Goal: Check status: Check status

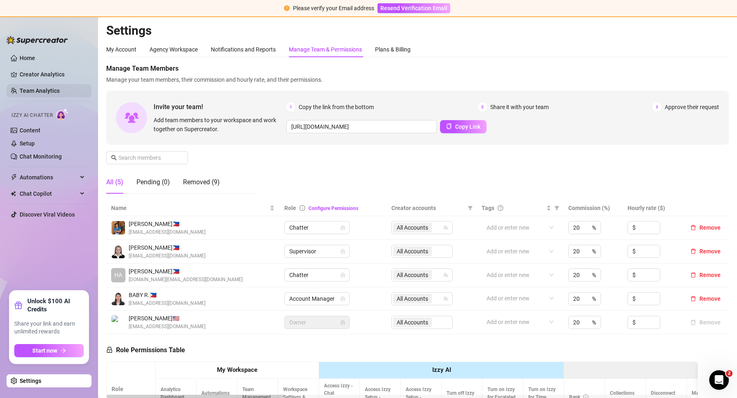
click at [53, 87] on link "Team Analytics" at bounding box center [40, 90] width 40 height 7
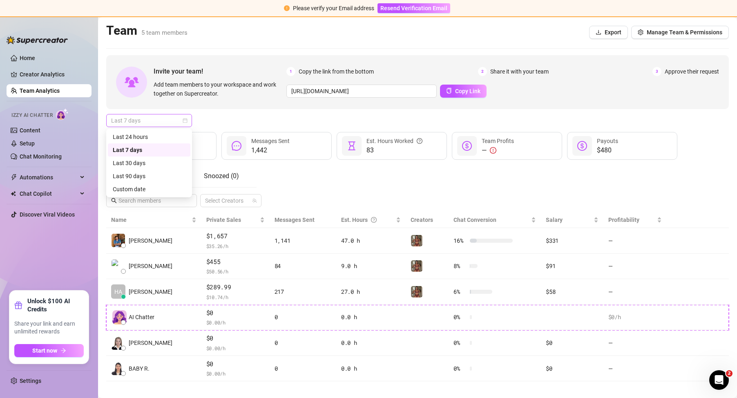
click at [187, 121] on div "Last 7 days" at bounding box center [149, 120] width 86 height 13
click at [133, 192] on div "Custom date" at bounding box center [149, 189] width 73 height 9
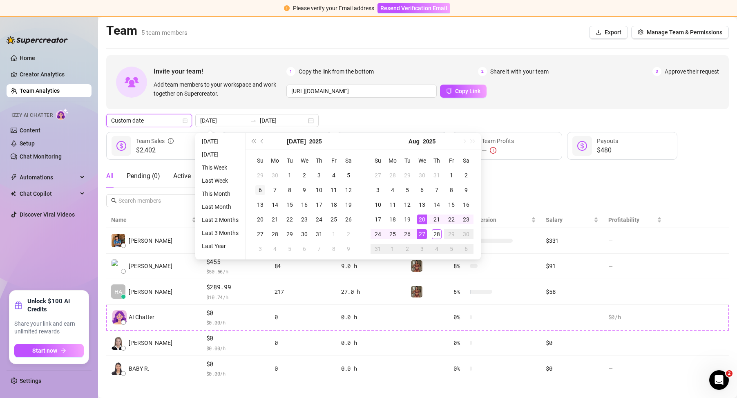
type input "[DATE]"
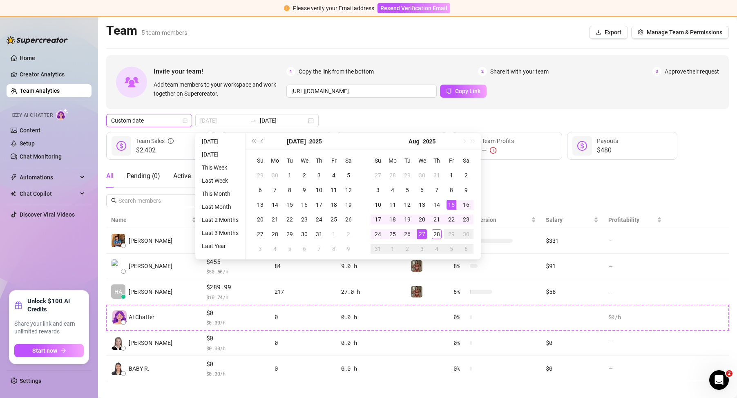
click at [453, 210] on td "15" at bounding box center [451, 204] width 15 height 15
type input "[DATE]"
click at [441, 237] on td "28" at bounding box center [436, 234] width 15 height 15
